Goal: Task Accomplishment & Management: Complete application form

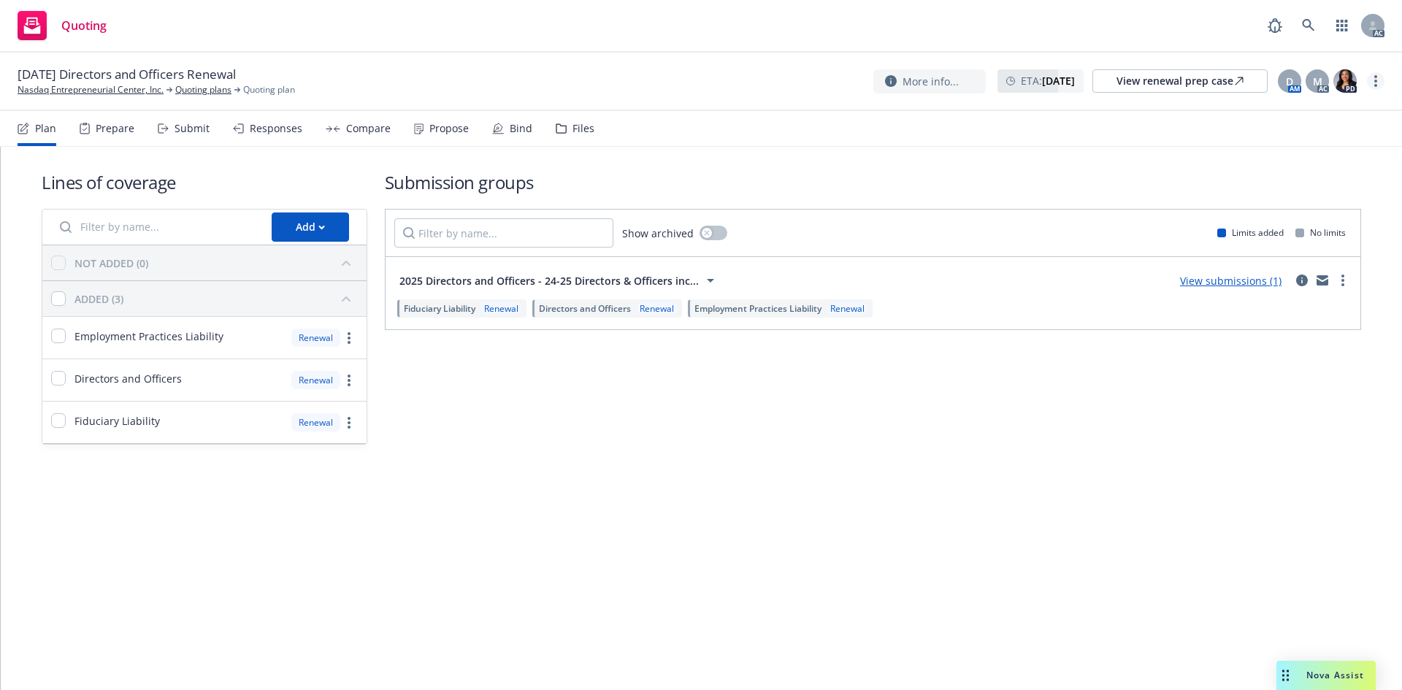
click at [1378, 84] on link "more" at bounding box center [1376, 81] width 18 height 18
click at [1315, 118] on link "Copy logging email" at bounding box center [1302, 110] width 163 height 29
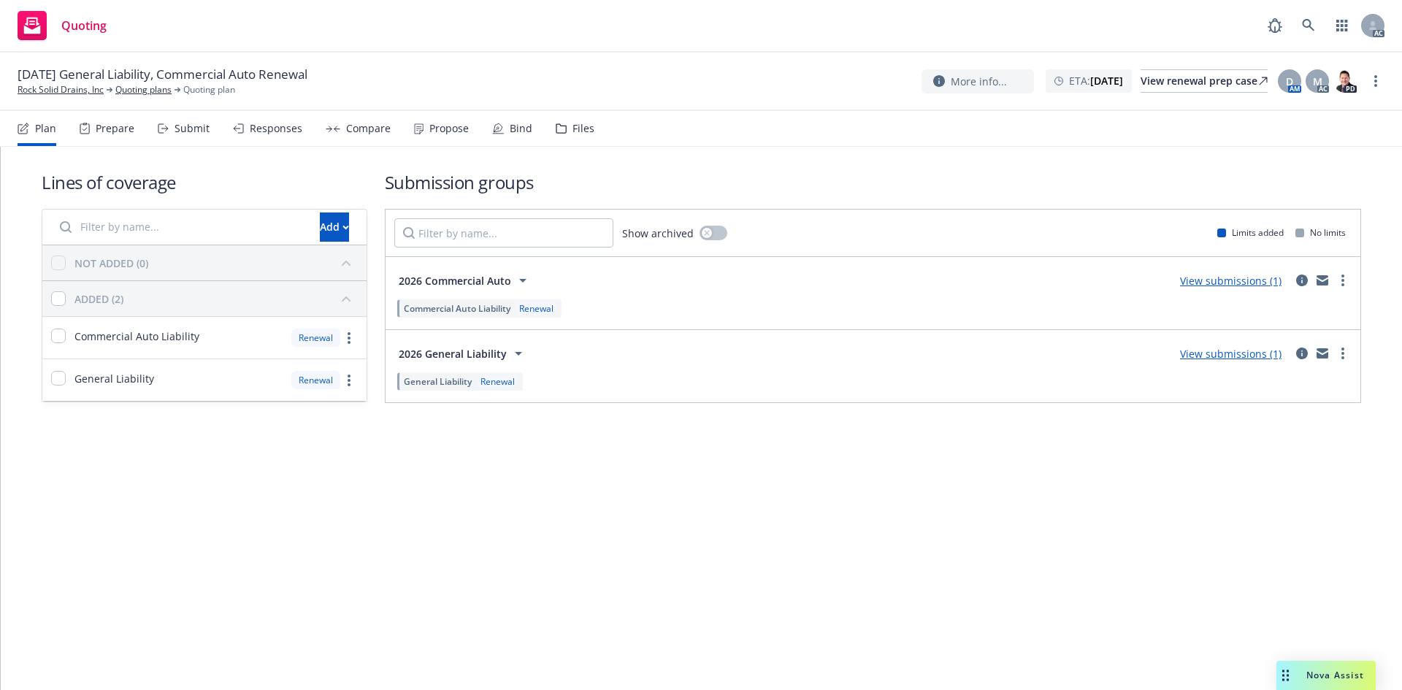
click at [196, 125] on div "Submit" at bounding box center [192, 129] width 35 height 12
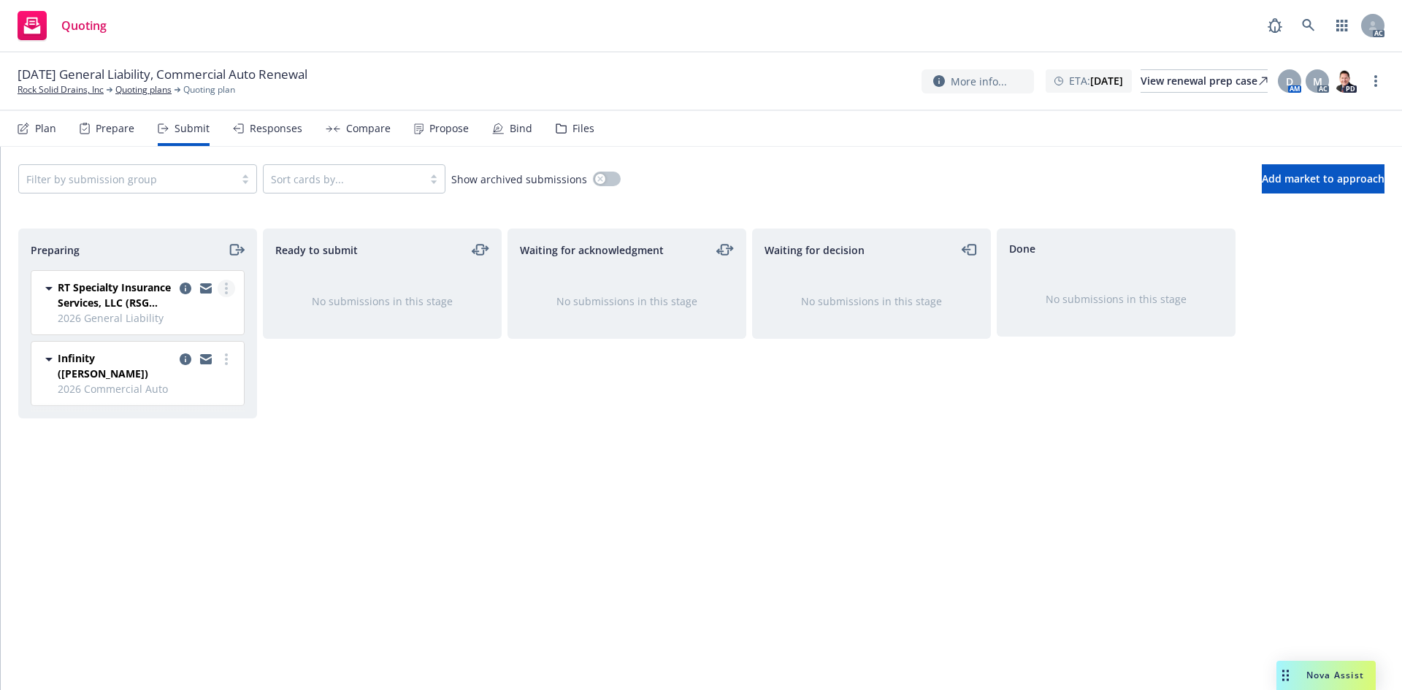
click at [223, 290] on link "more" at bounding box center [227, 289] width 18 height 18
click at [157, 348] on span "Log acknowledgement" at bounding box center [160, 347] width 144 height 14
